Goal: Task Accomplishment & Management: Manage account settings

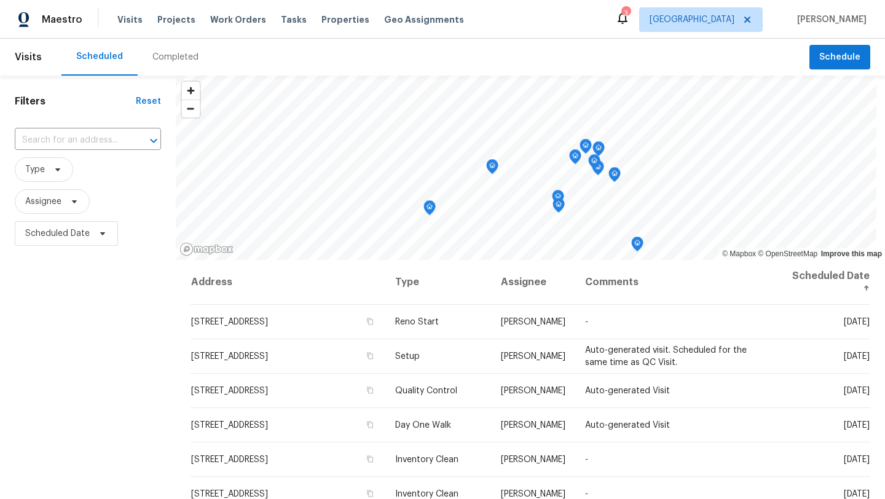
click at [175, 55] on div "Completed" at bounding box center [175, 57] width 46 height 12
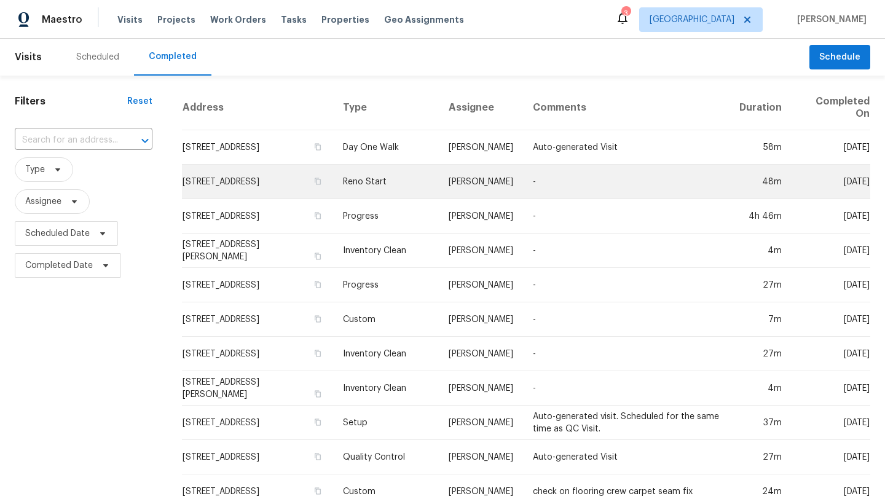
click at [557, 180] on td "-" at bounding box center [626, 182] width 207 height 34
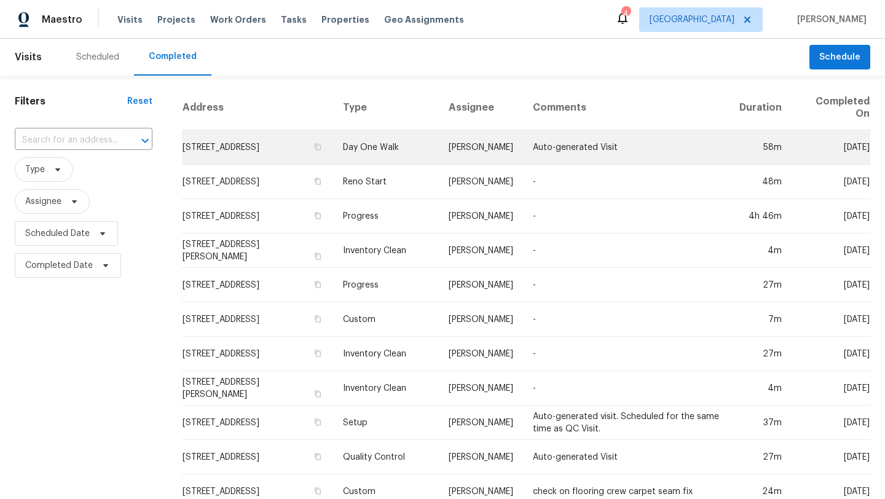
click at [538, 144] on td "Auto-generated Visit" at bounding box center [626, 147] width 207 height 34
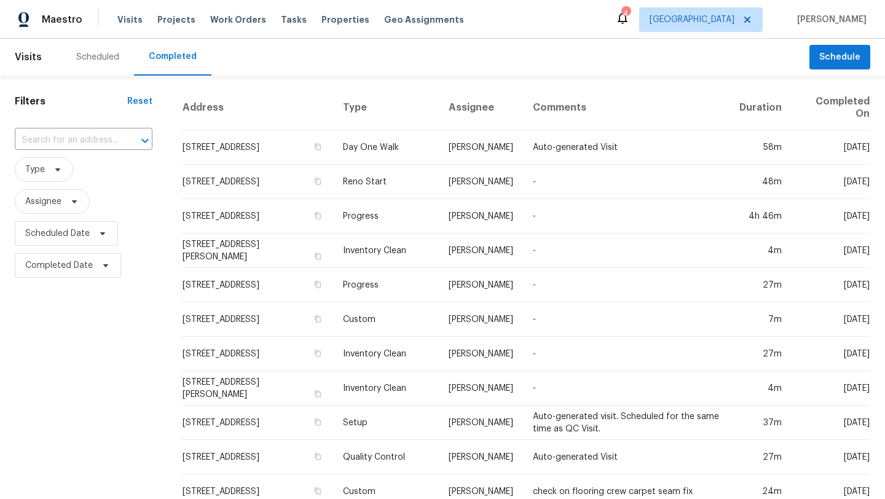
click at [94, 57] on div "Scheduled" at bounding box center [97, 57] width 43 height 12
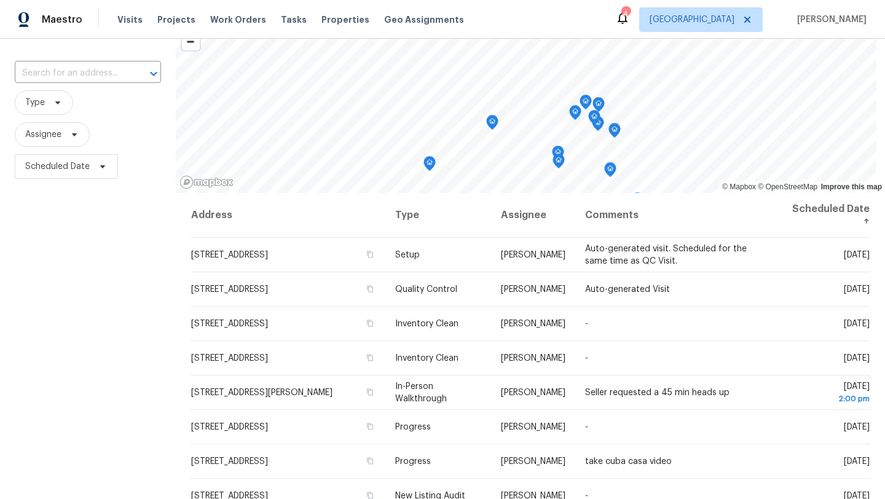
scroll to position [73, 0]
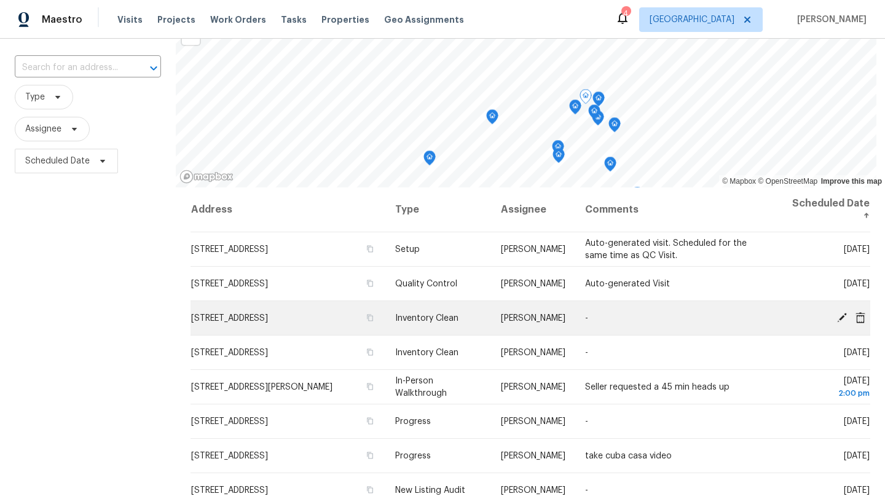
click at [585, 314] on span "-" at bounding box center [586, 318] width 3 height 9
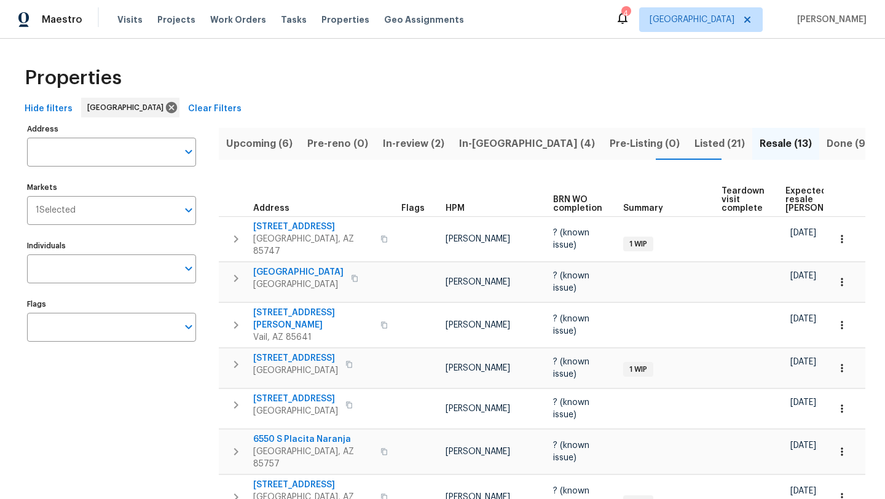
click at [486, 141] on span "In-[GEOGRAPHIC_DATA] (4)" at bounding box center [527, 143] width 136 height 17
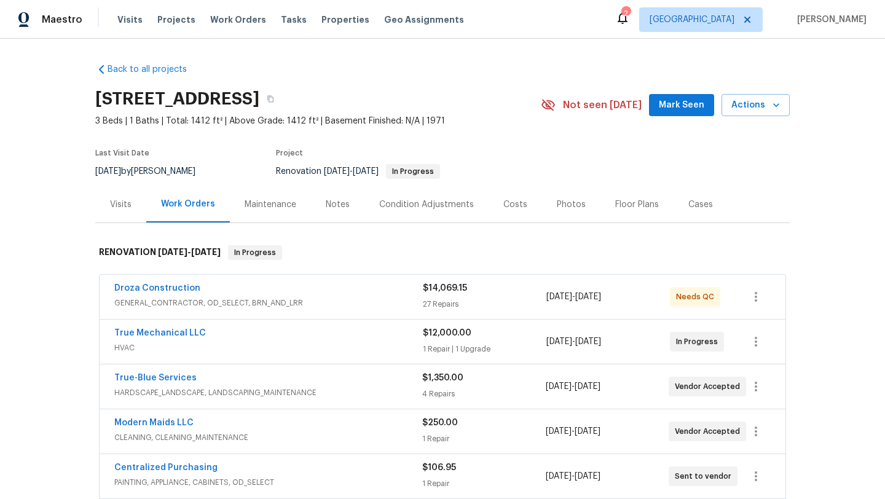
click at [326, 202] on div "Notes" at bounding box center [338, 205] width 24 height 12
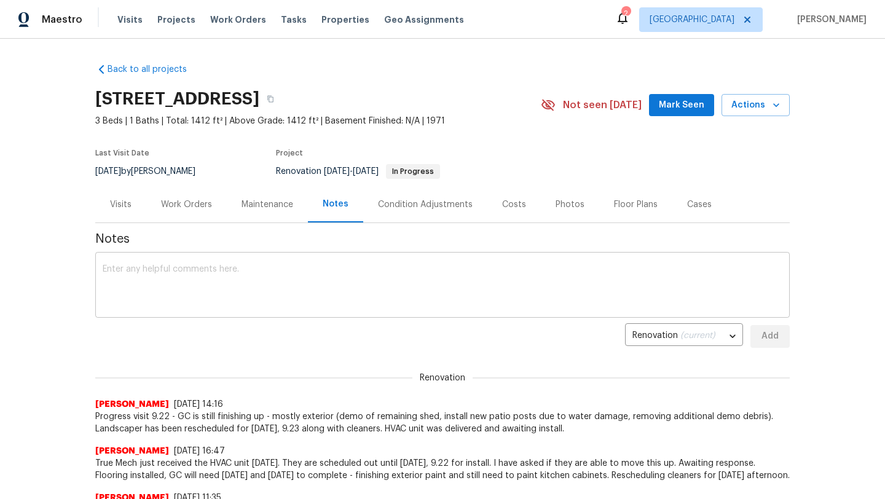
click at [282, 274] on textarea at bounding box center [443, 286] width 680 height 43
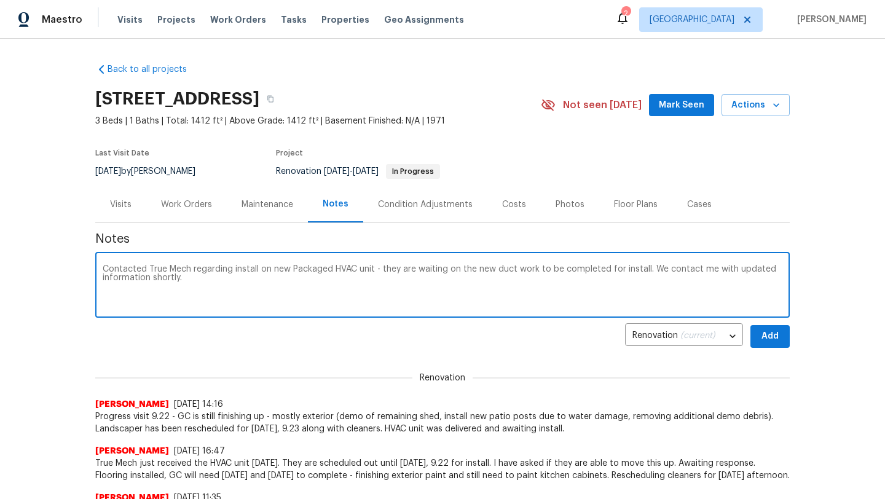
type textarea "Contacted True Mech regarding install on new Packaged HVAC unit - they are wait…"
click at [771, 329] on span "Add" at bounding box center [770, 336] width 20 height 15
